Goal: Book appointment/travel/reservation

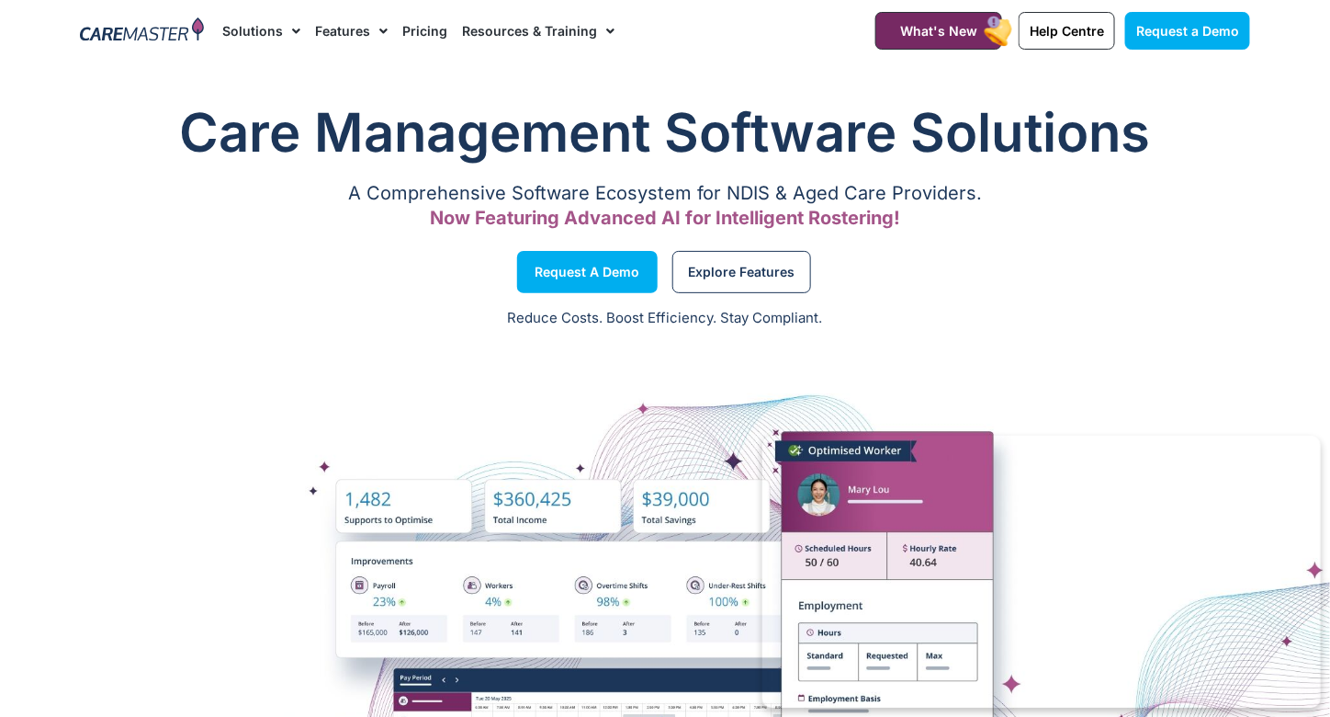
click at [418, 34] on link "Pricing" at bounding box center [424, 31] width 45 height 62
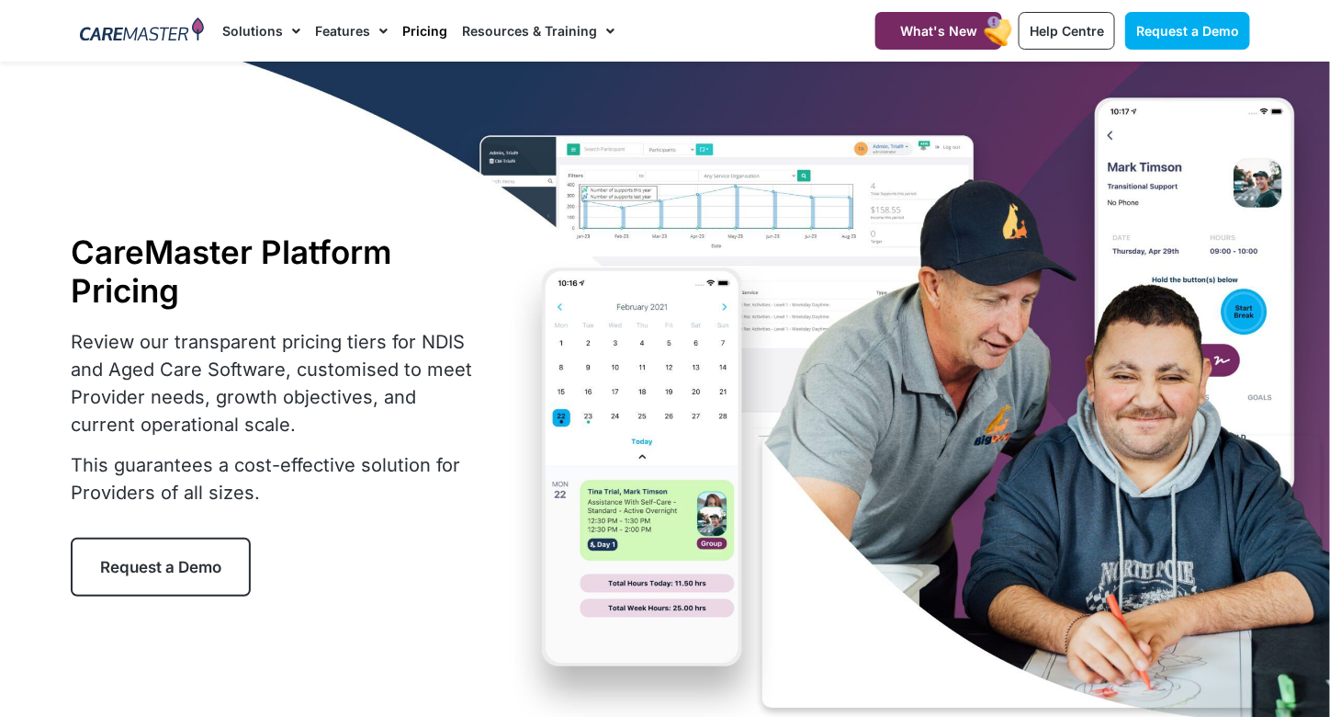
click at [198, 571] on span "Request a Demo" at bounding box center [160, 567] width 121 height 18
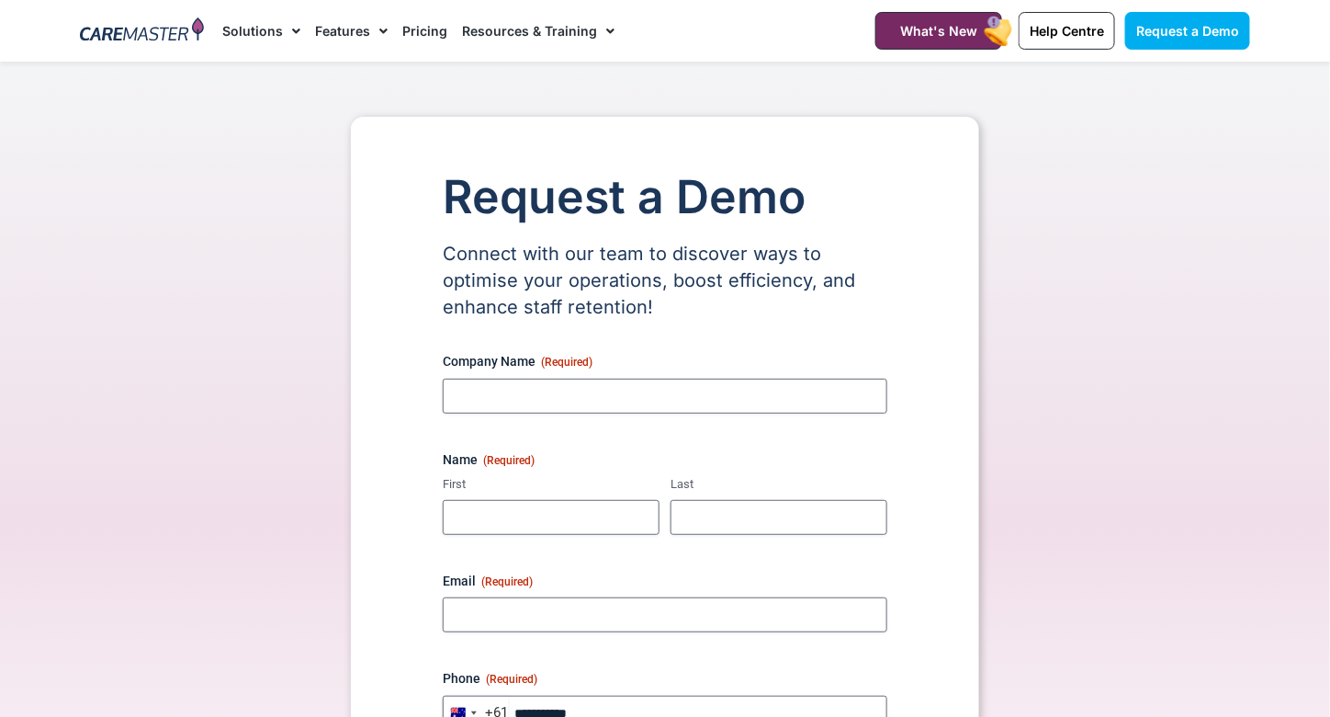
click at [141, 37] on img at bounding box center [142, 31] width 124 height 28
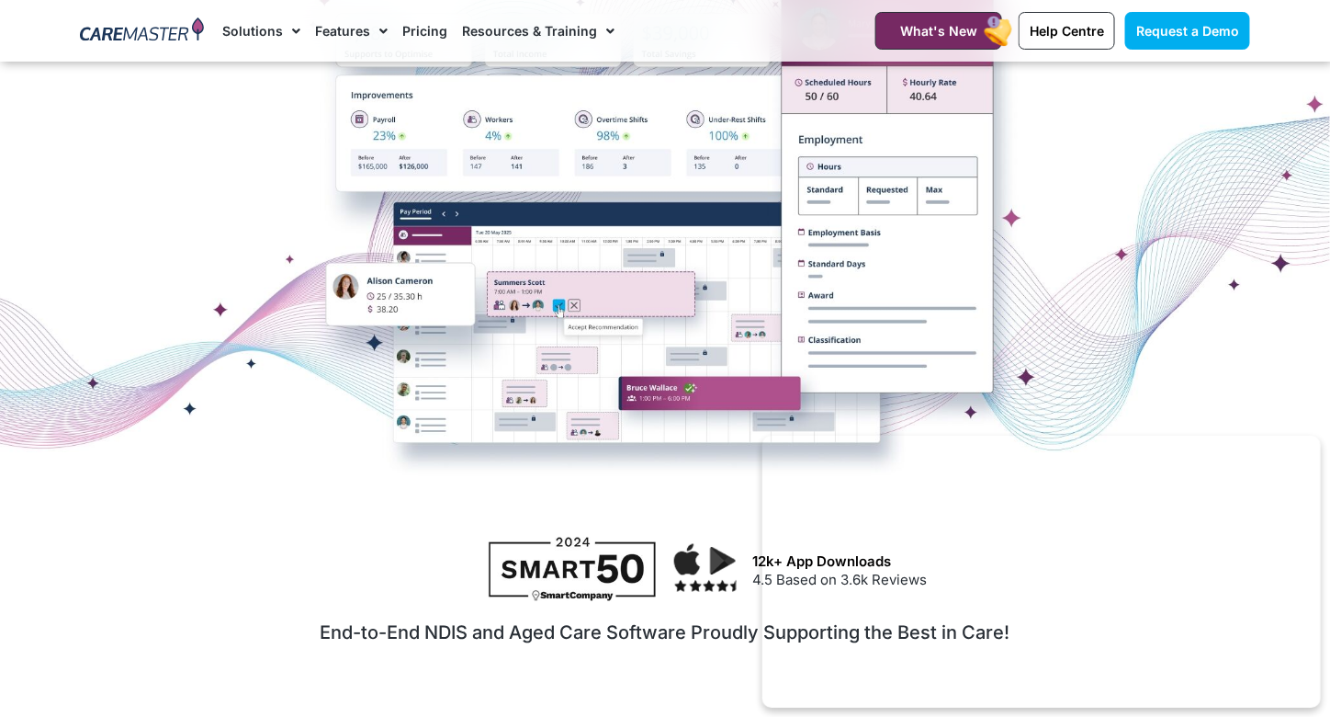
scroll to position [459, 0]
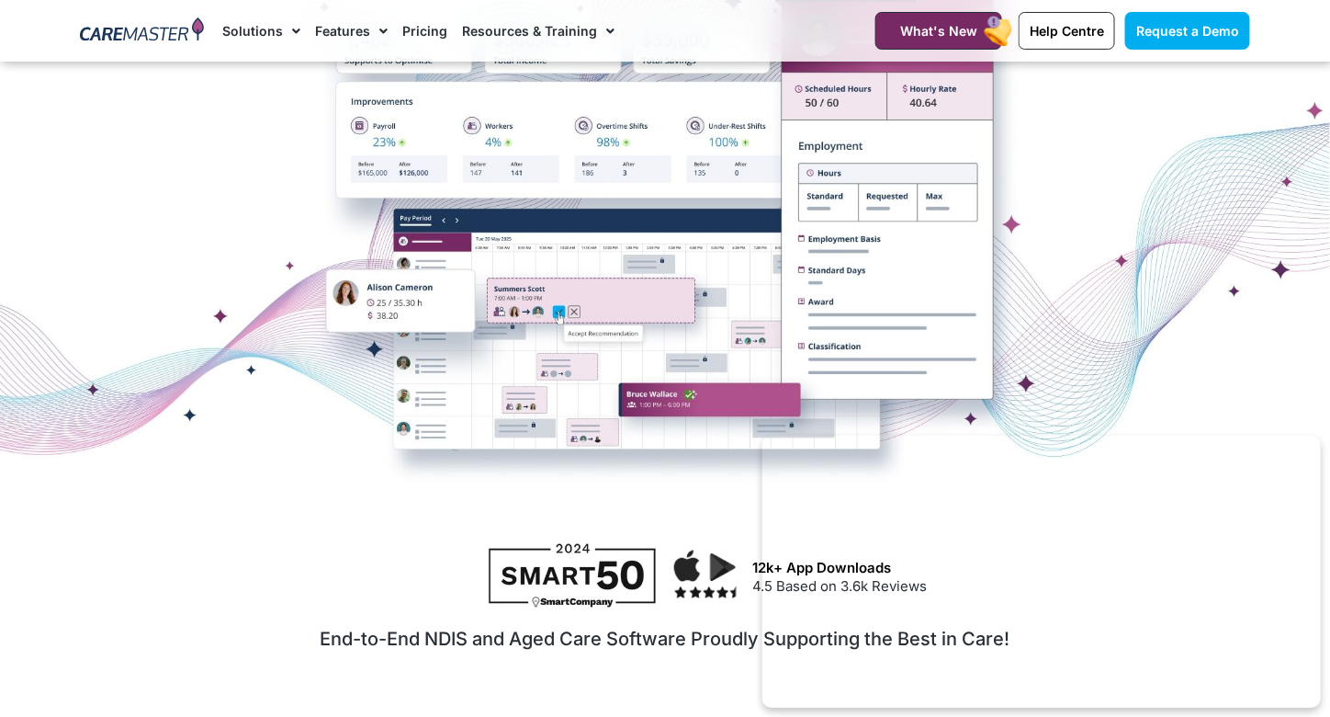
click at [576, 308] on div at bounding box center [665, 203] width 1330 height 459
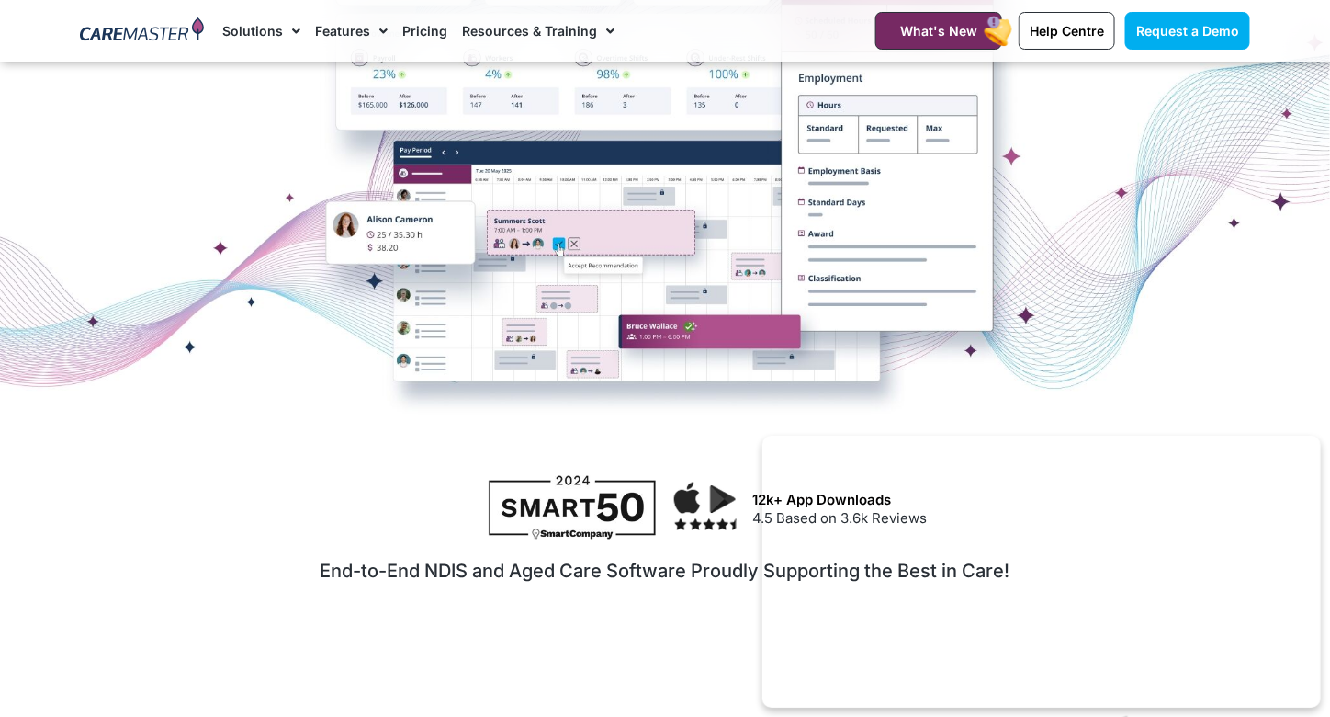
scroll to position [551, 0]
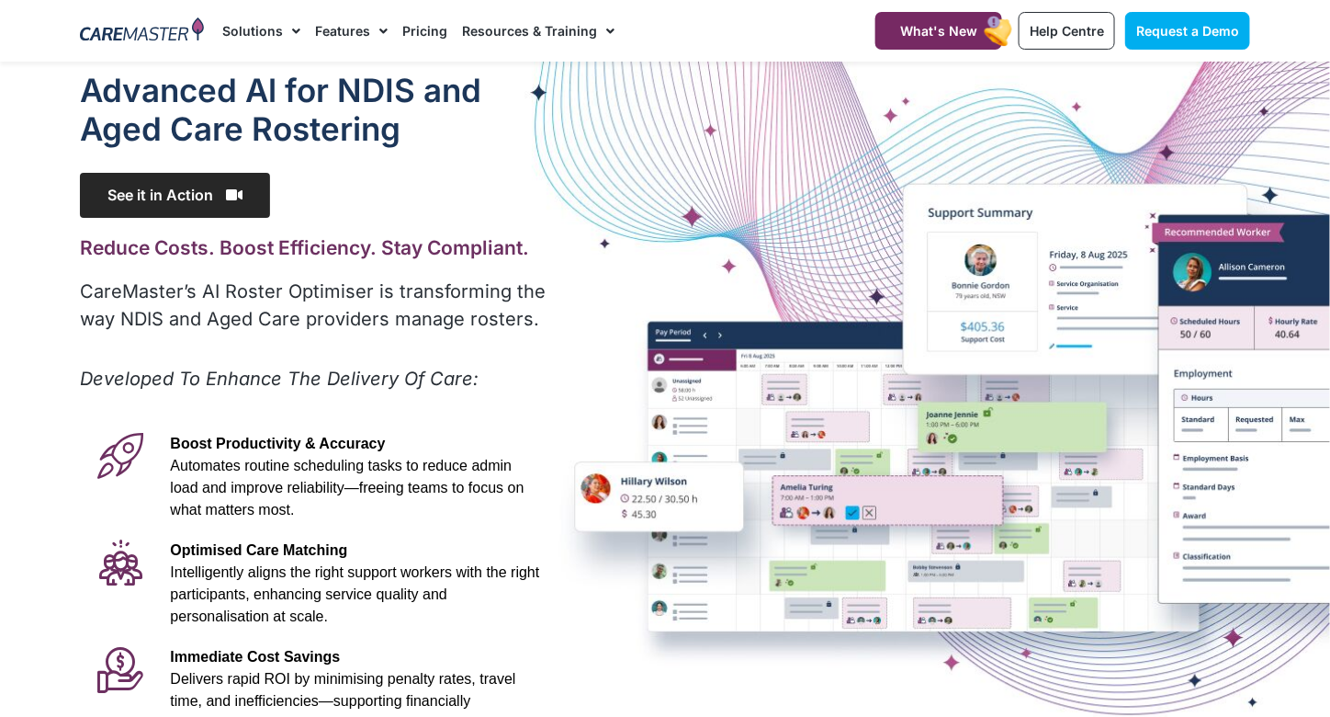
click at [195, 198] on span "See it in Action" at bounding box center [175, 195] width 190 height 45
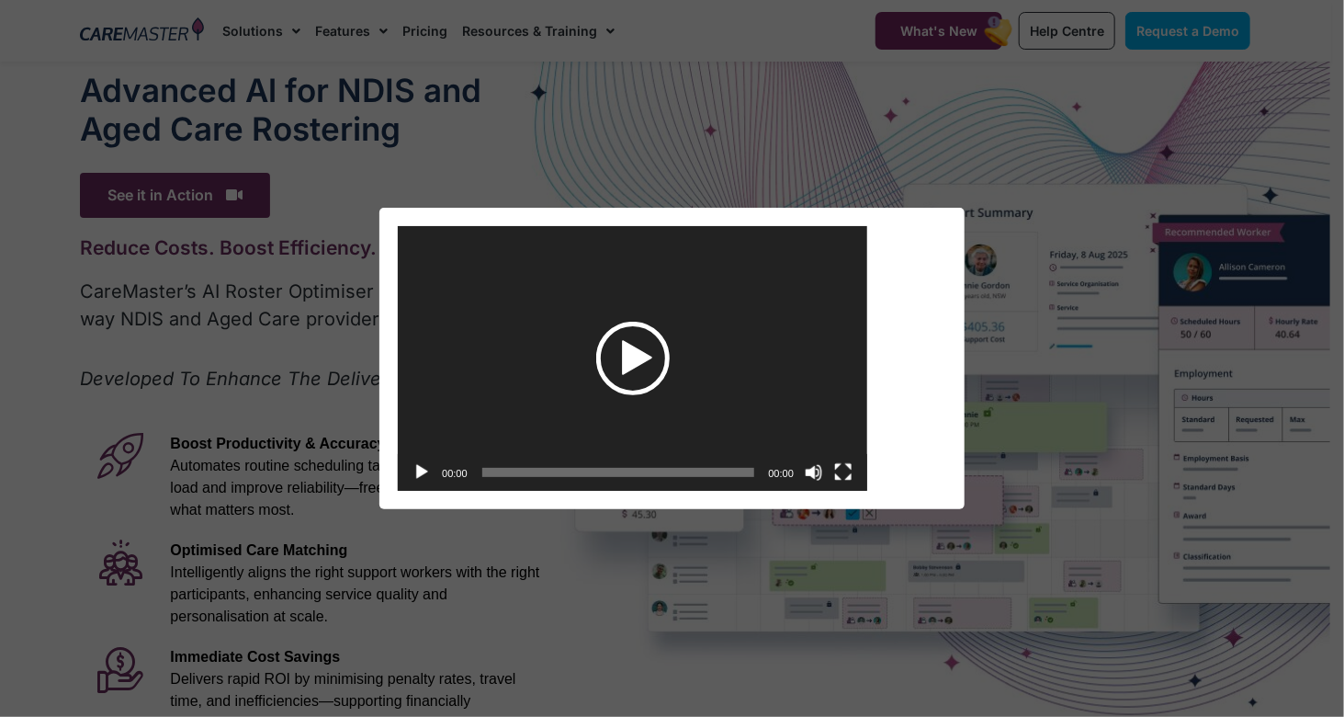
click at [633, 351] on div "Play" at bounding box center [632, 358] width 73 height 73
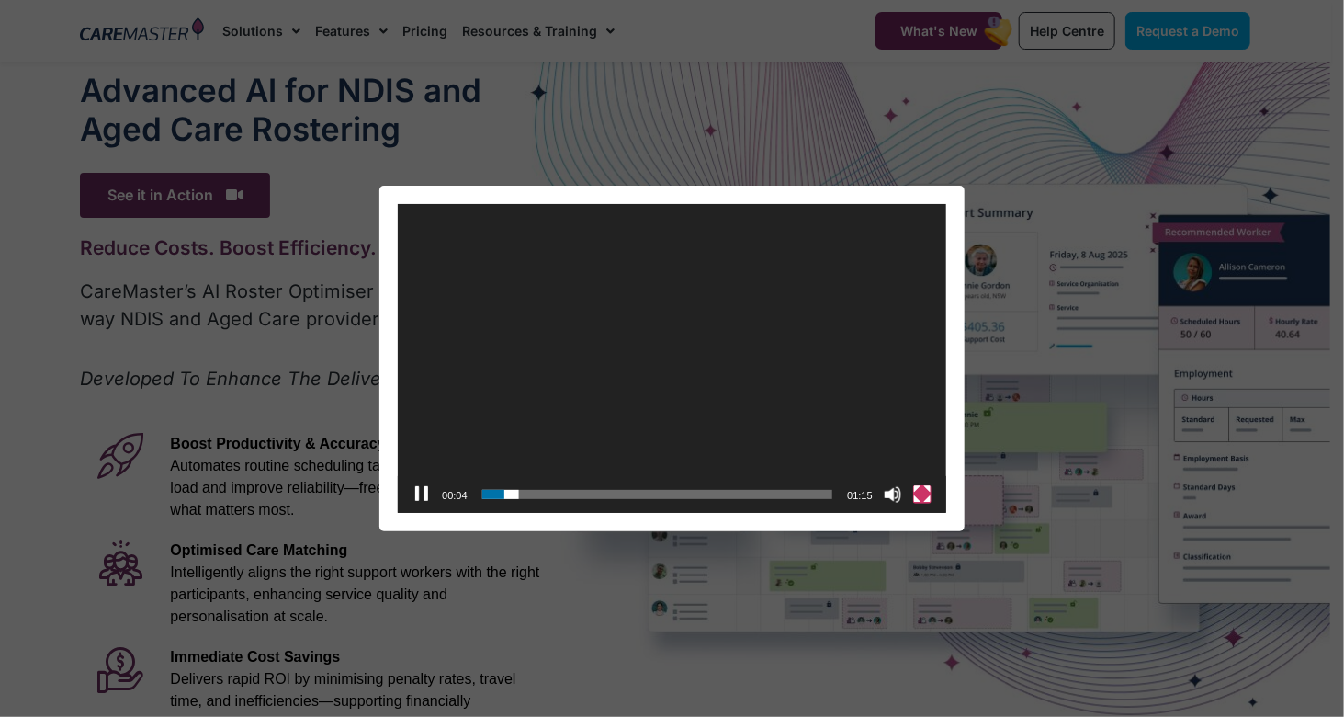
click at [921, 494] on button "Fullscreen" at bounding box center [922, 494] width 18 height 18
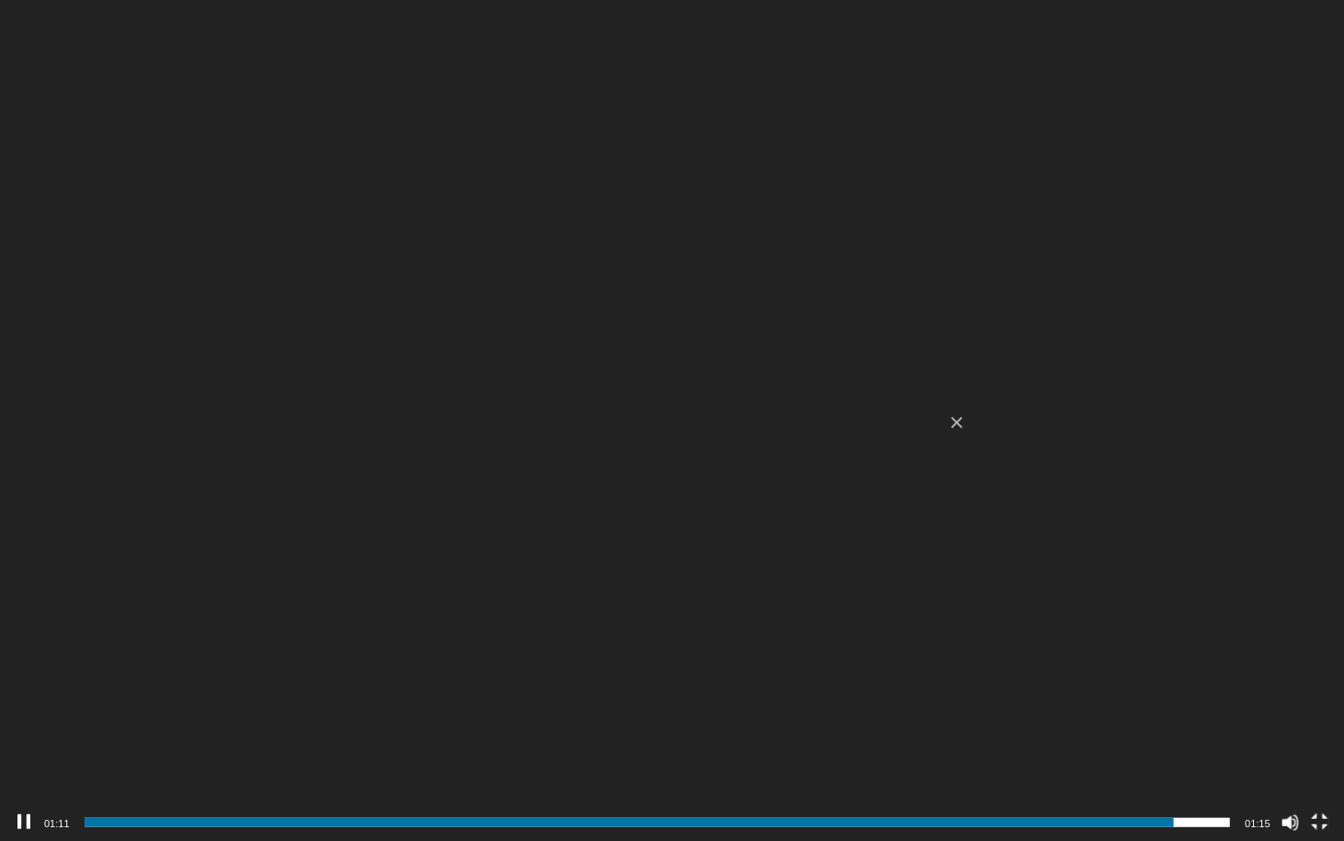
click at [963, 153] on video "https://caremaster.com.au/wp-content/uploads/2025/05/RO_screenshots_D4-web.mp4" at bounding box center [672, 420] width 1344 height 841
click at [1323, 716] on button "Fullscreen" at bounding box center [1320, 822] width 18 height 18
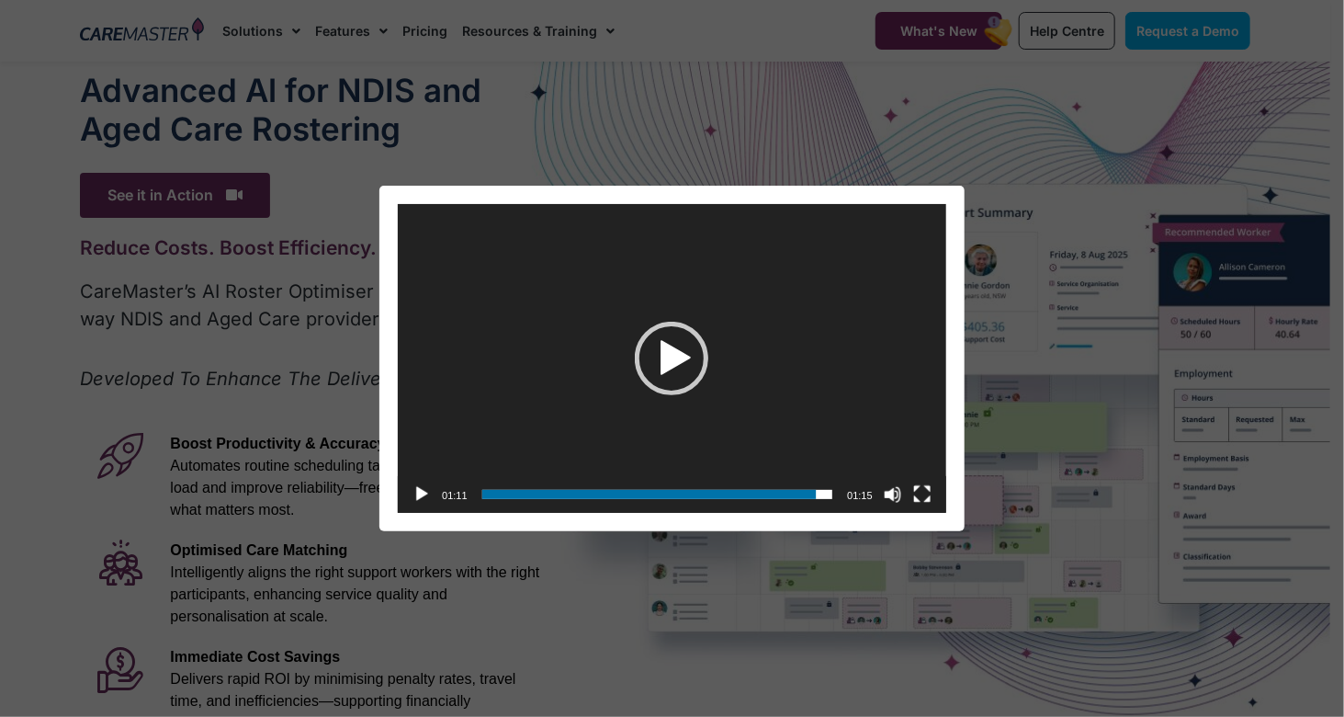
click at [808, 138] on div "Video Player https://caremaster.com.au/wp-content/uploads/2025/05/RO_screenshot…" at bounding box center [672, 358] width 1344 height 717
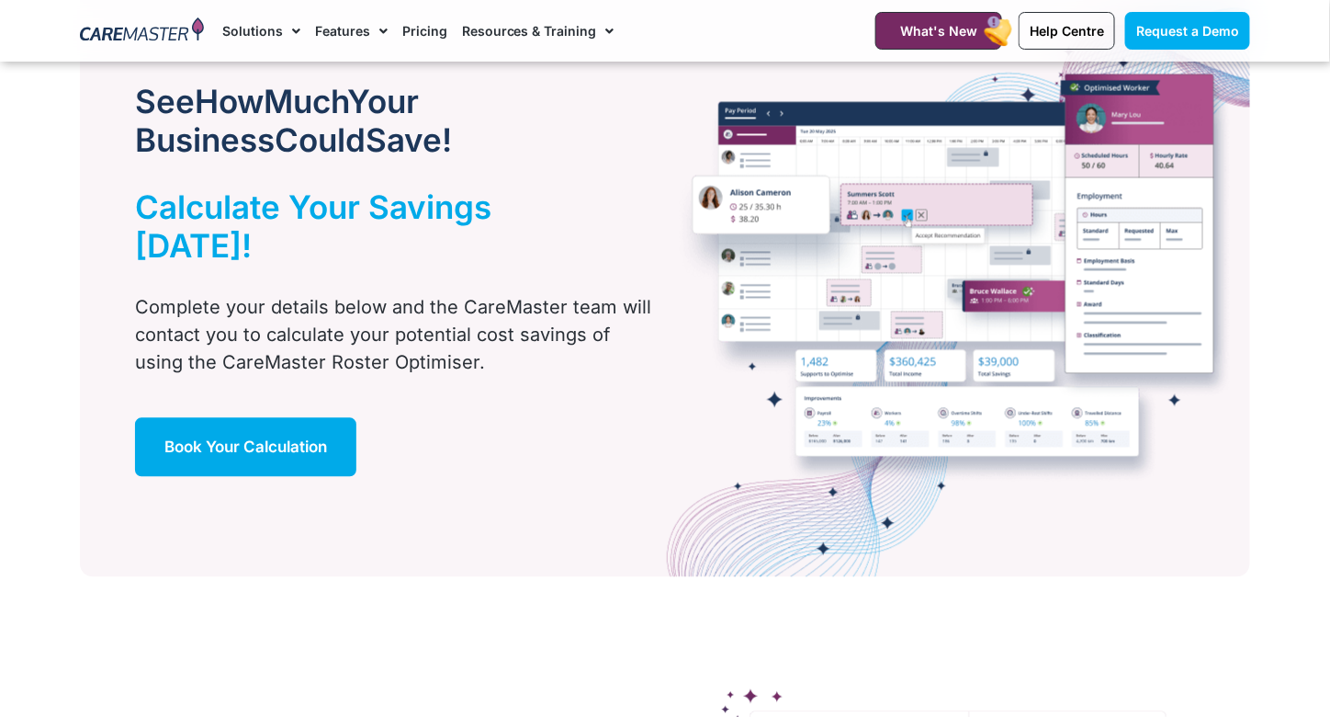
scroll to position [1102, 0]
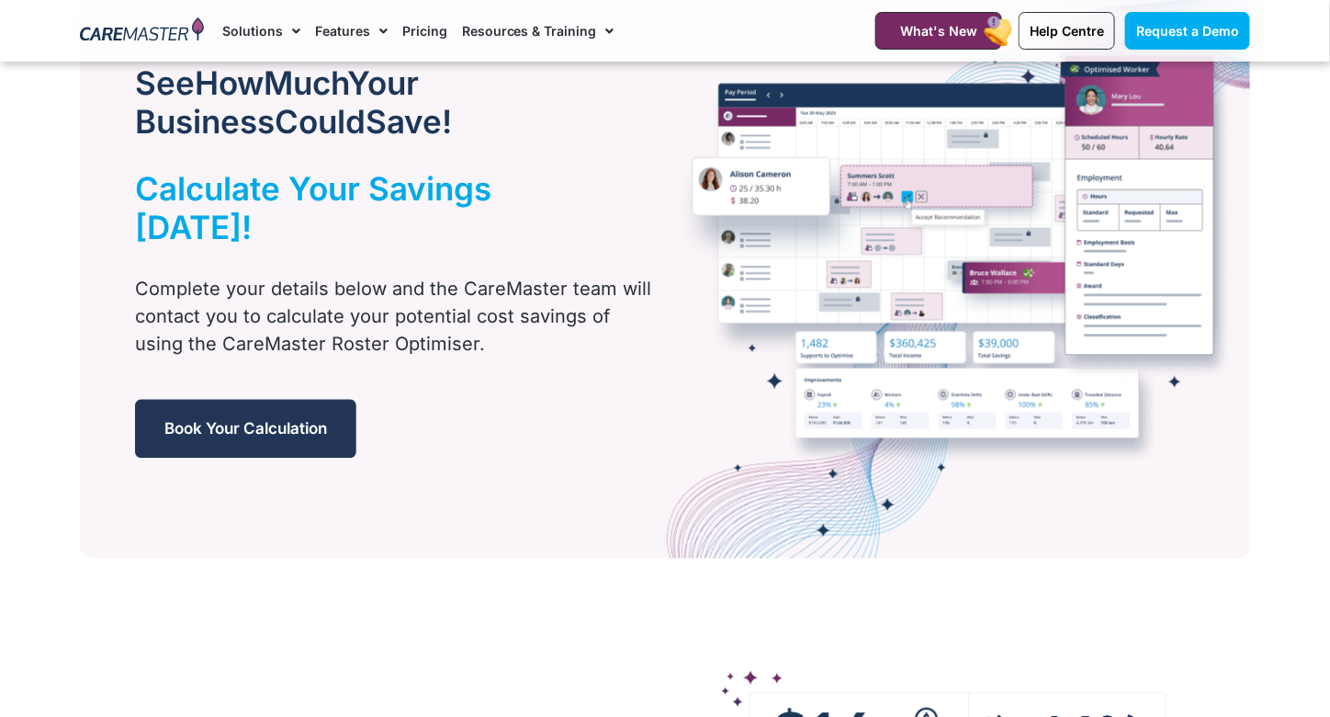
click at [291, 420] on span "Book Your Calculation" at bounding box center [245, 429] width 163 height 18
